Goal: Task Accomplishment & Management: Complete application form

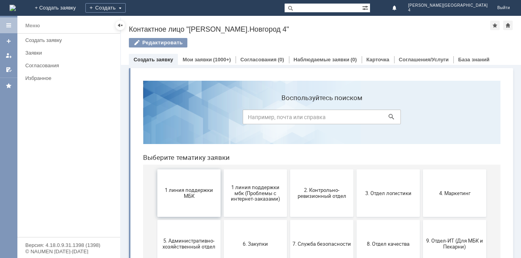
click at [204, 188] on span "1 линия поддержки МБК" at bounding box center [189, 193] width 59 height 12
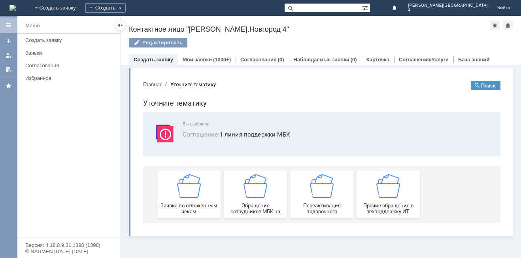
click at [204, 188] on div "Заявка по отложенным чекам" at bounding box center [189, 194] width 59 height 40
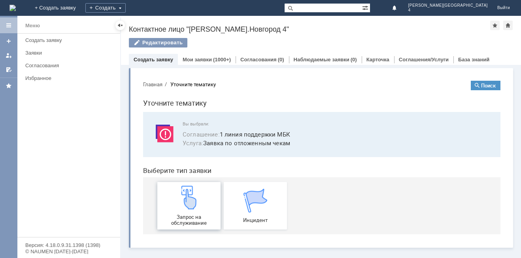
click at [198, 195] on img at bounding box center [189, 197] width 24 height 24
click at [205, 213] on div "Запрос на обслуживание" at bounding box center [189, 205] width 59 height 40
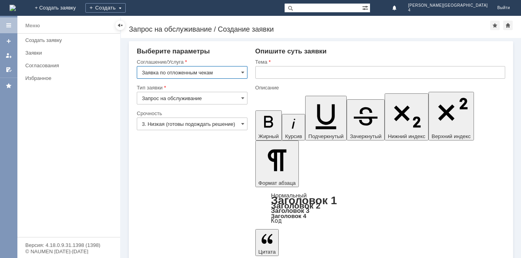
click at [299, 72] on input "text" at bounding box center [380, 72] width 250 height 13
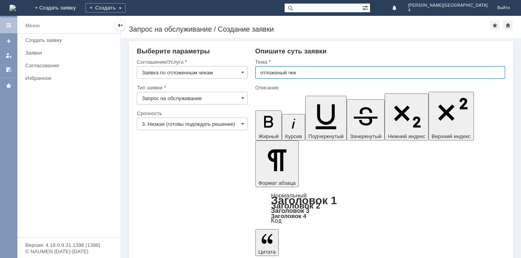
type input "отложеный чек"
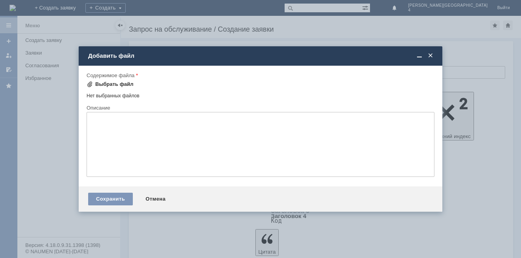
click at [104, 83] on div "Выбрать файл" at bounding box center [114, 84] width 38 height 6
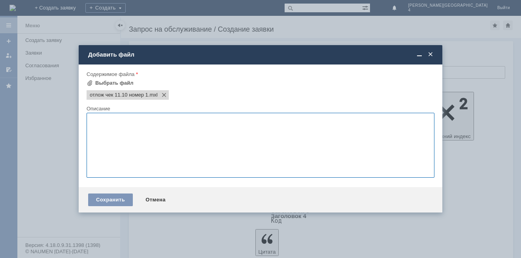
click at [206, 157] on textarea at bounding box center [261, 145] width 348 height 65
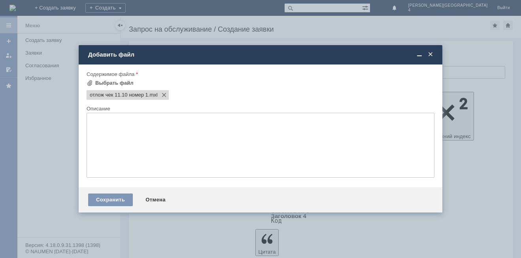
drag, startPoint x: 102, startPoint y: 201, endPoint x: 79, endPoint y: 226, distance: 34.2
click at [103, 201] on div "Сохранить" at bounding box center [110, 199] width 45 height 13
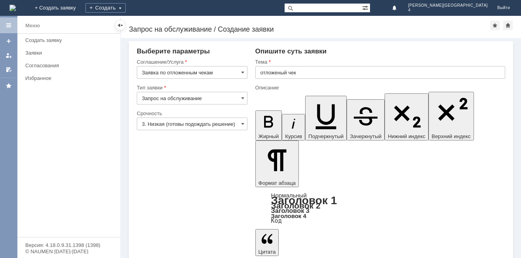
click at [300, 72] on input "text" at bounding box center [380, 72] width 250 height 13
type input "отложенный чек"
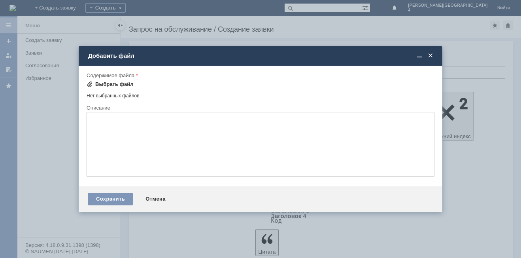
click at [117, 80] on div "Выбрать файл" at bounding box center [110, 83] width 47 height 9
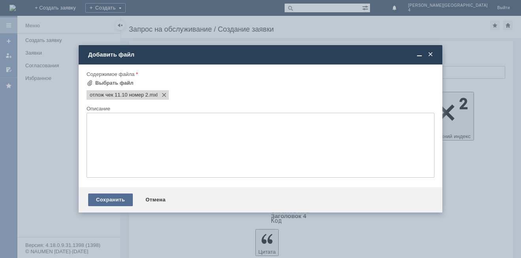
click at [112, 198] on div "Сохранить" at bounding box center [110, 199] width 45 height 13
